Goal: Transaction & Acquisition: Purchase product/service

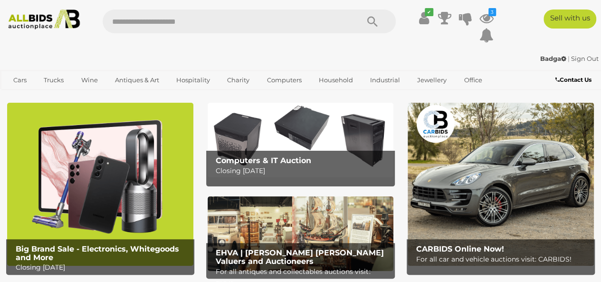
scroll to position [48, 0]
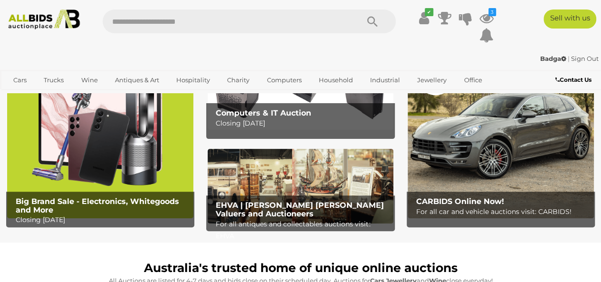
click at [106, 151] on img at bounding box center [100, 136] width 186 height 163
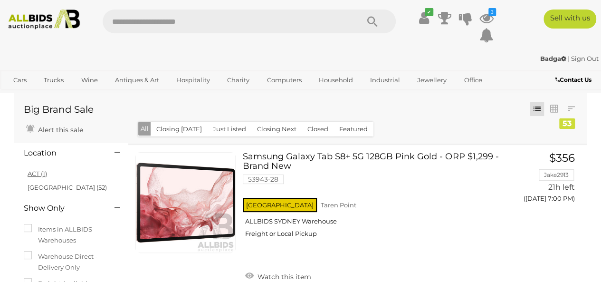
click at [37, 173] on link "ACT (1)" at bounding box center [37, 174] width 19 height 8
